Goal: Find specific page/section: Find specific page/section

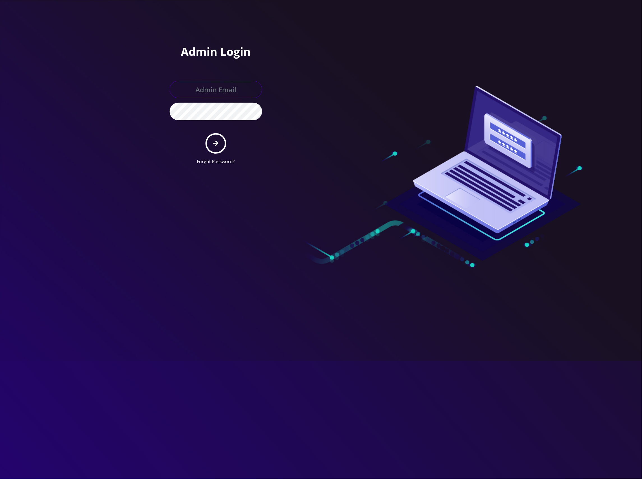
type input "master@britewireless.com"
click at [219, 142] on button "submit" at bounding box center [216, 143] width 20 height 20
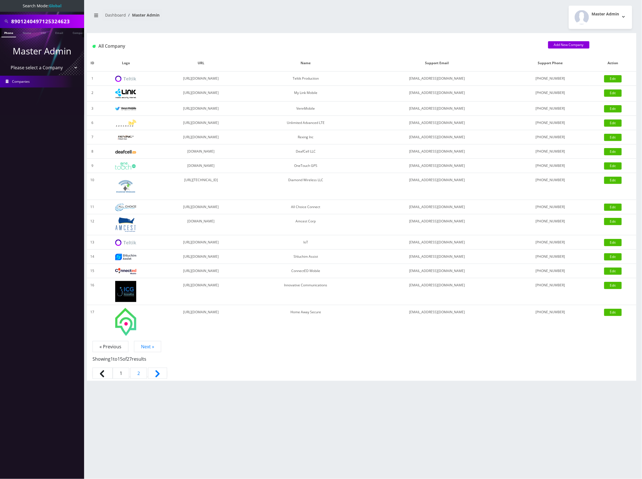
drag, startPoint x: 45, startPoint y: 67, endPoint x: 45, endPoint y: 72, distance: 4.8
click at [45, 67] on select "Please select a Company Teltik Production My Link Mobile VennMobile Unlimited A…" at bounding box center [42, 67] width 72 height 11
select select "13"
click at [6, 62] on select "Please select a Company Teltik Production My Link Mobile VennMobile Unlimited A…" at bounding box center [42, 67] width 72 height 11
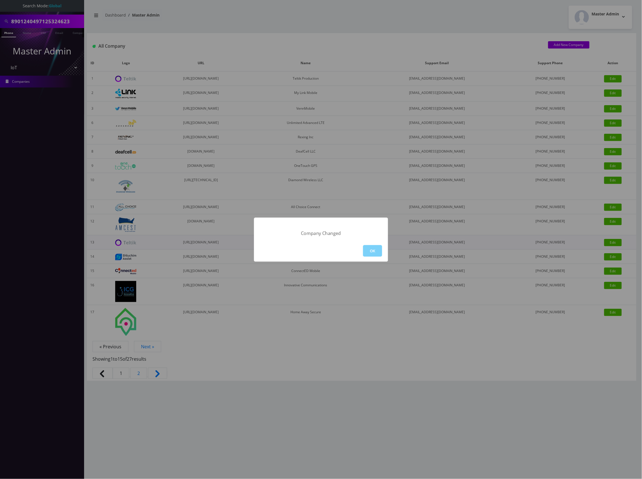
click at [373, 250] on button "OK" at bounding box center [372, 250] width 19 height 11
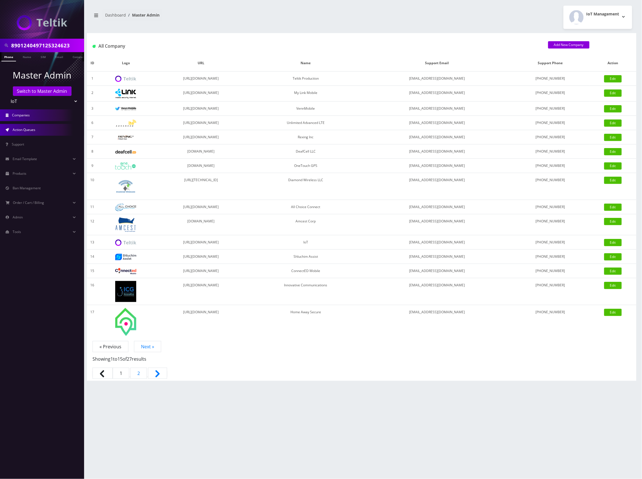
click at [33, 132] on link "Action Queues" at bounding box center [42, 130] width 84 height 12
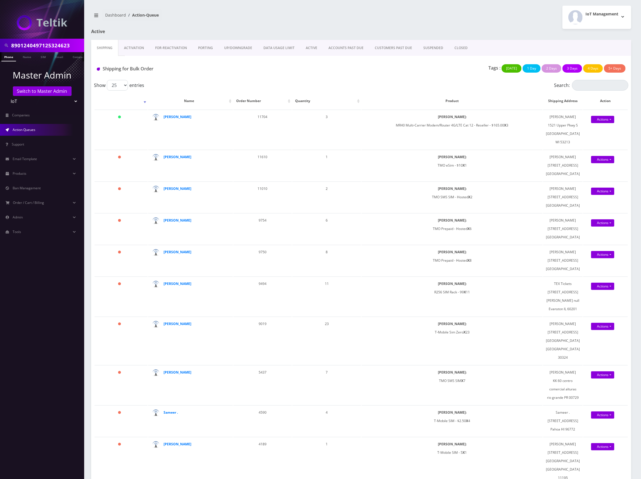
click at [134, 47] on link "Activation" at bounding box center [133, 48] width 31 height 16
